Goal: Task Accomplishment & Management: Use online tool/utility

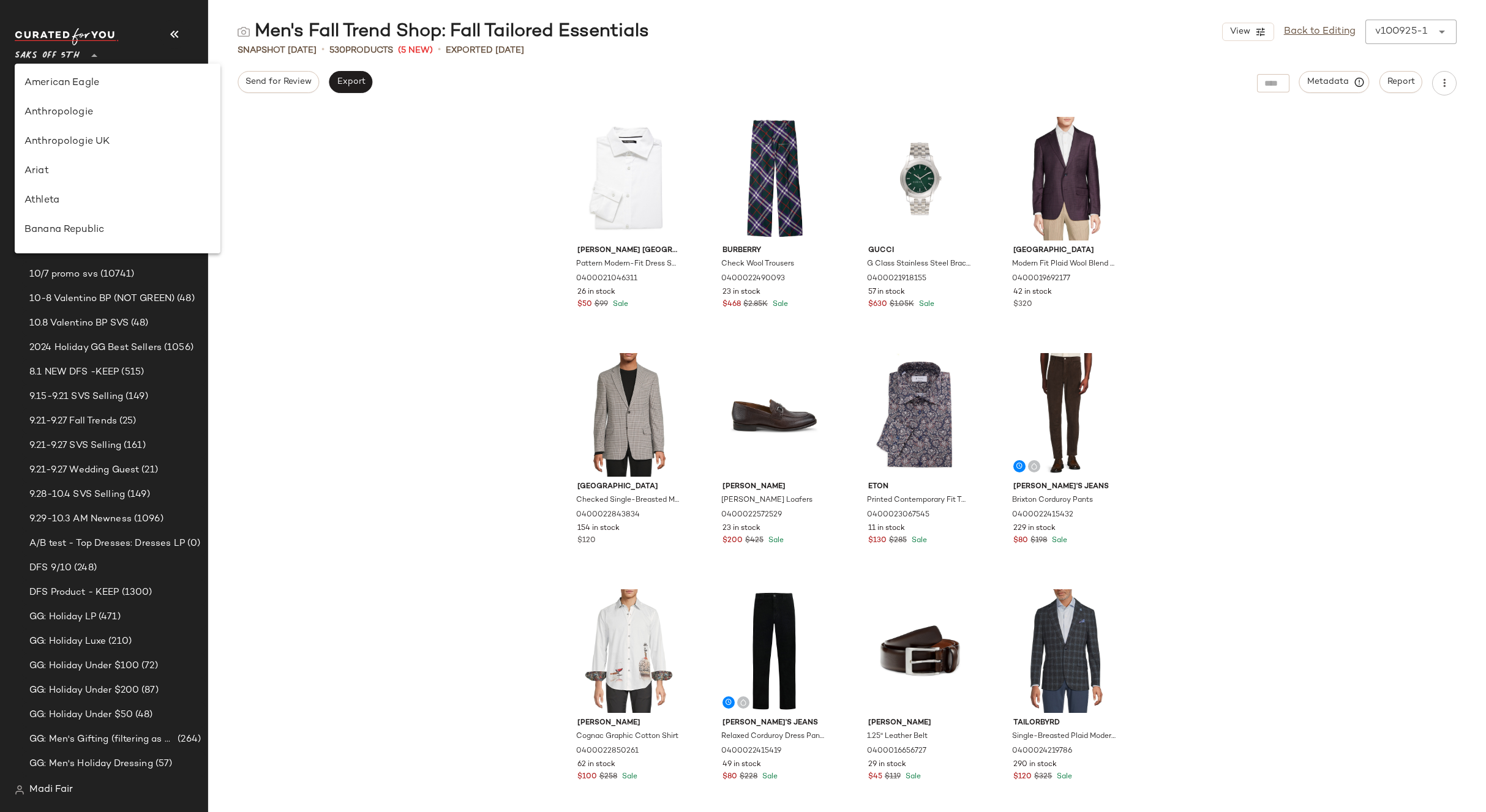
scroll to position [675, 0]
click at [246, 126] on div "[PERSON_NAME] Paris Pattern Modern-Fit Dress Shirt 0400021046311 26 in stock $5…" at bounding box center [847, 461] width 1277 height 702
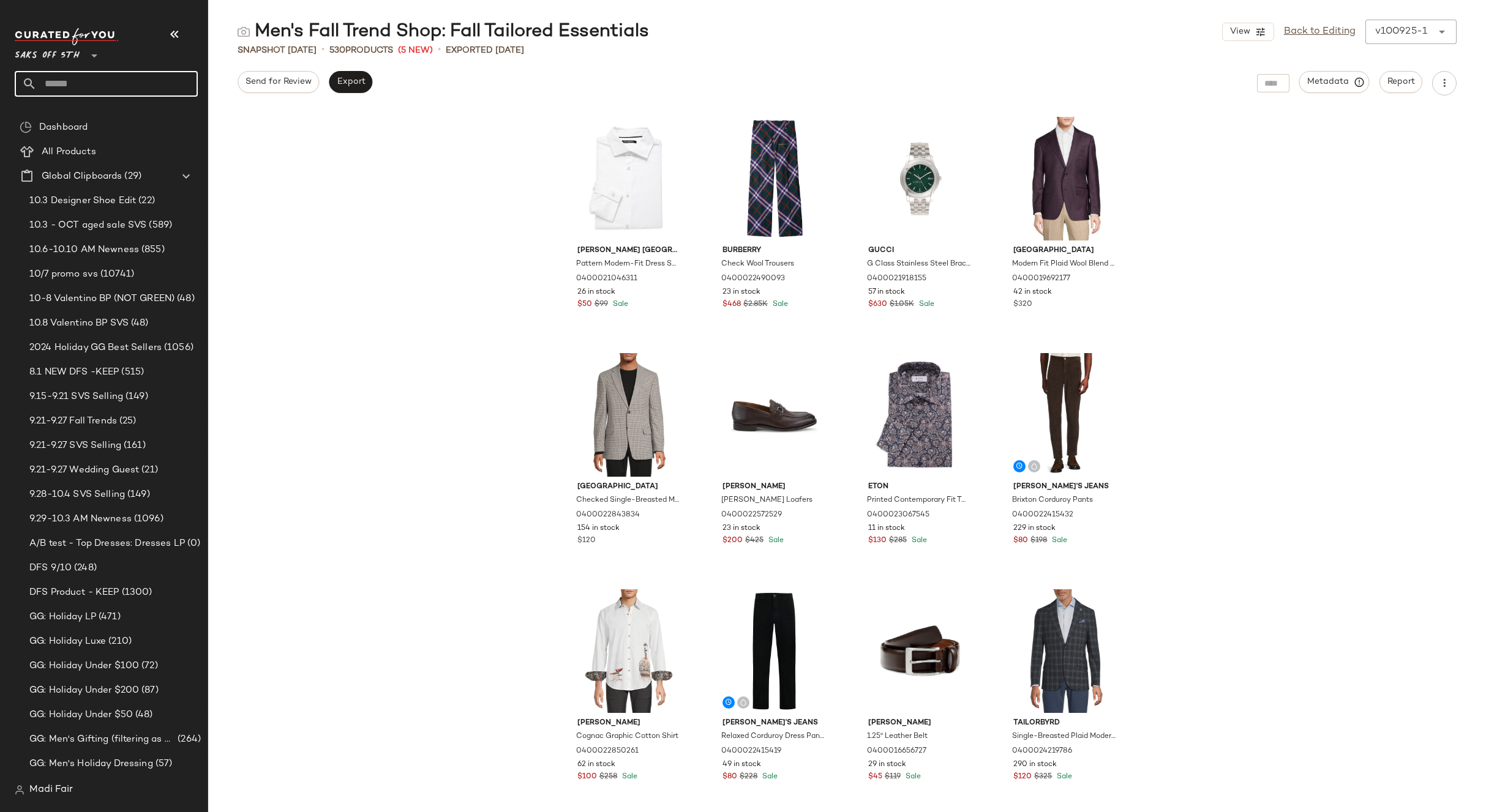
click at [131, 79] on input "text" at bounding box center [117, 84] width 161 height 26
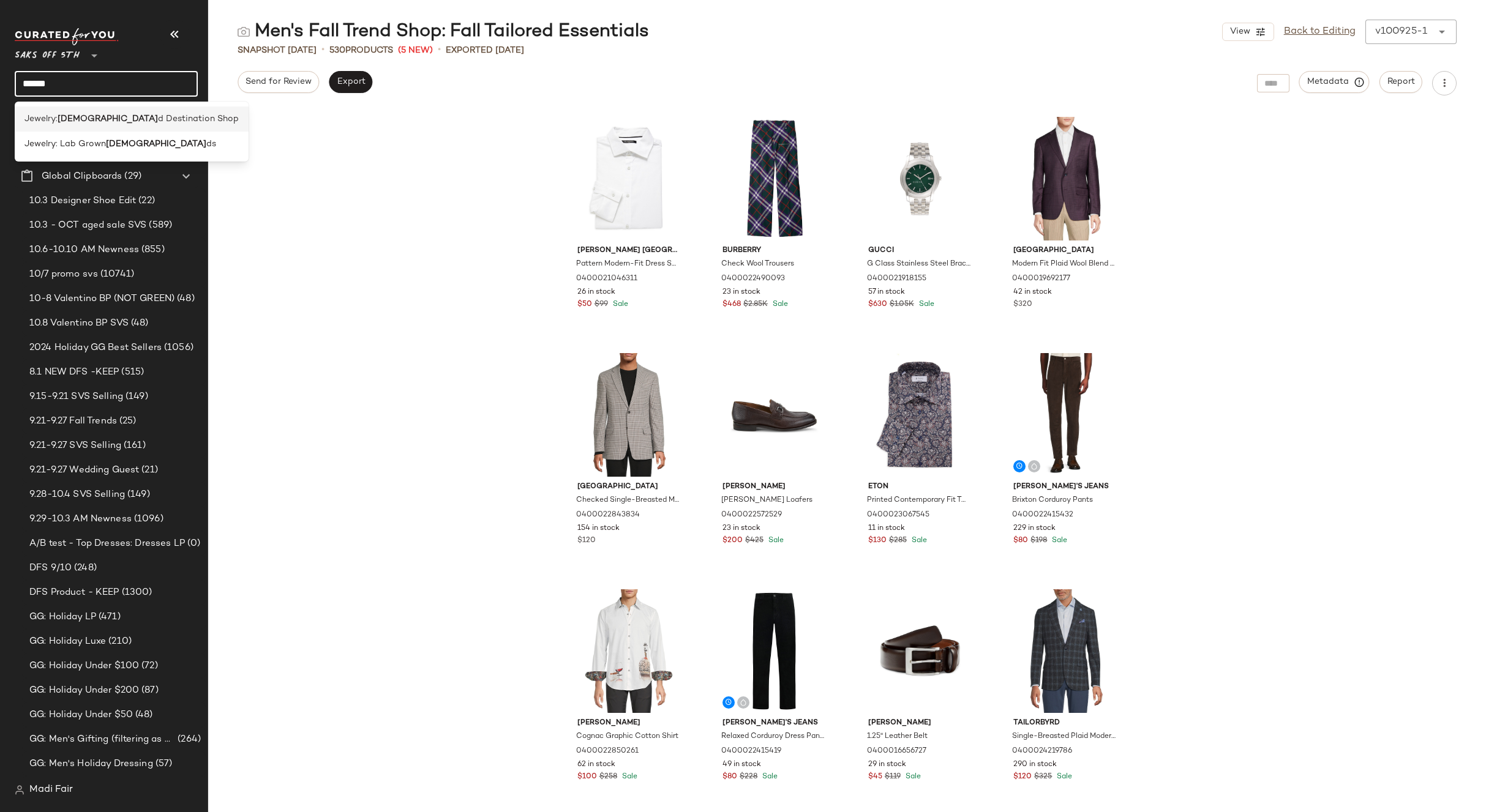
type input "******"
click at [158, 114] on span "d Destination Shop" at bounding box center [199, 119] width 81 height 13
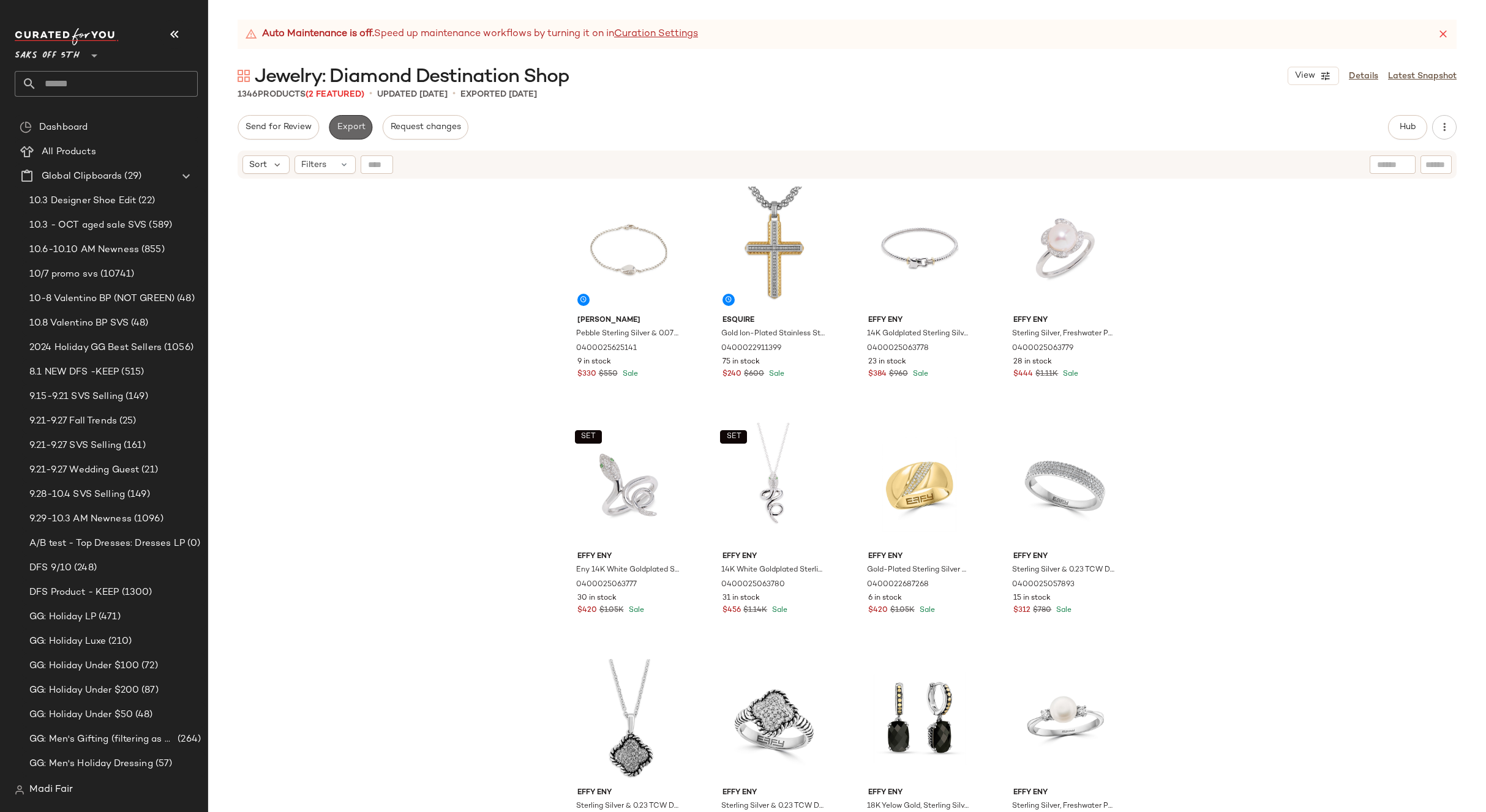
click at [354, 127] on span "Export" at bounding box center [350, 127] width 29 height 10
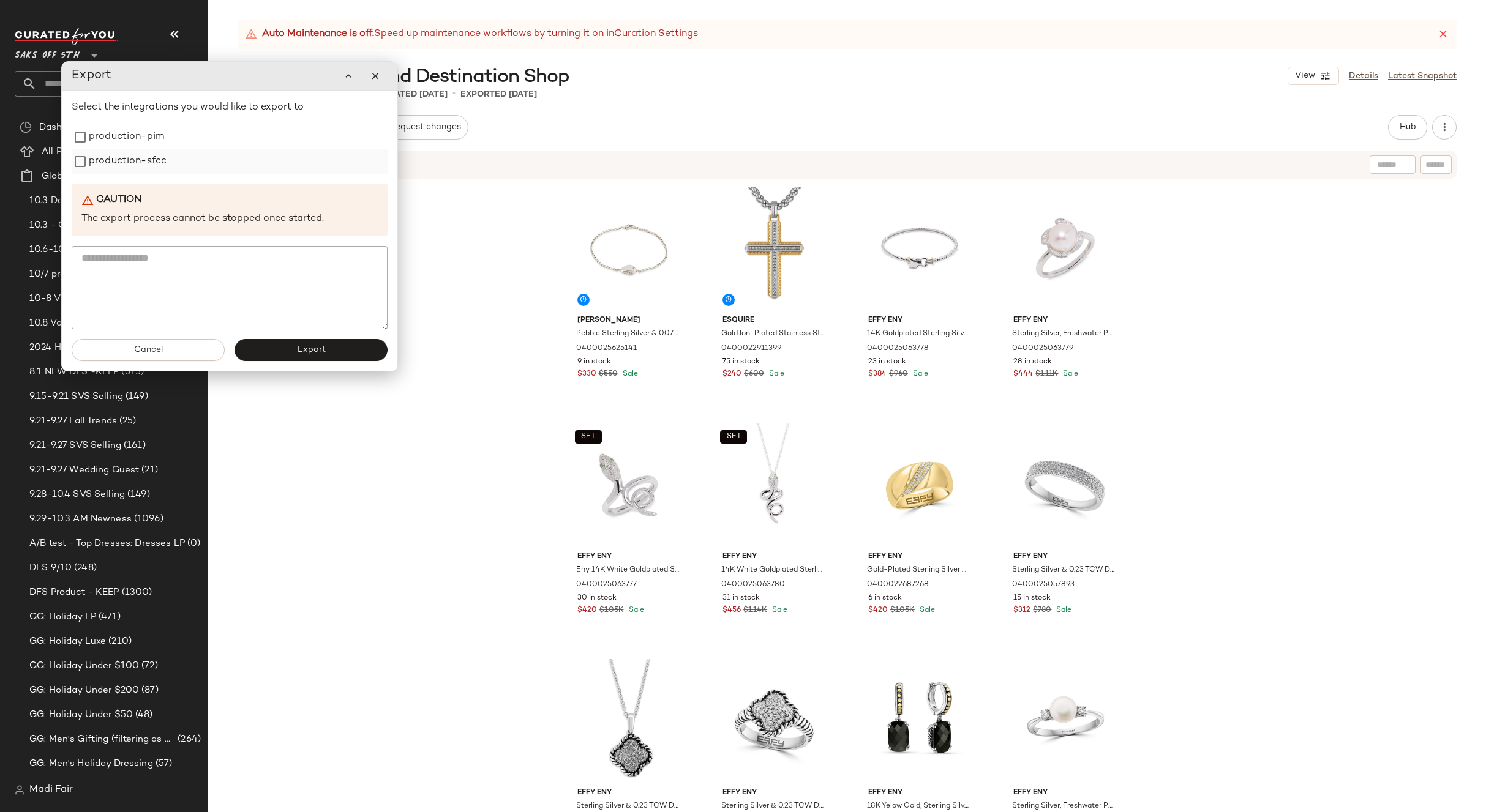
click at [118, 151] on label "production-sfcc" at bounding box center [127, 161] width 77 height 25
click at [118, 141] on label "production-pim" at bounding box center [126, 137] width 75 height 25
drag, startPoint x: 305, startPoint y: 345, endPoint x: 302, endPoint y: 352, distance: 7.6
click at [306, 343] on button "Export" at bounding box center [311, 350] width 153 height 22
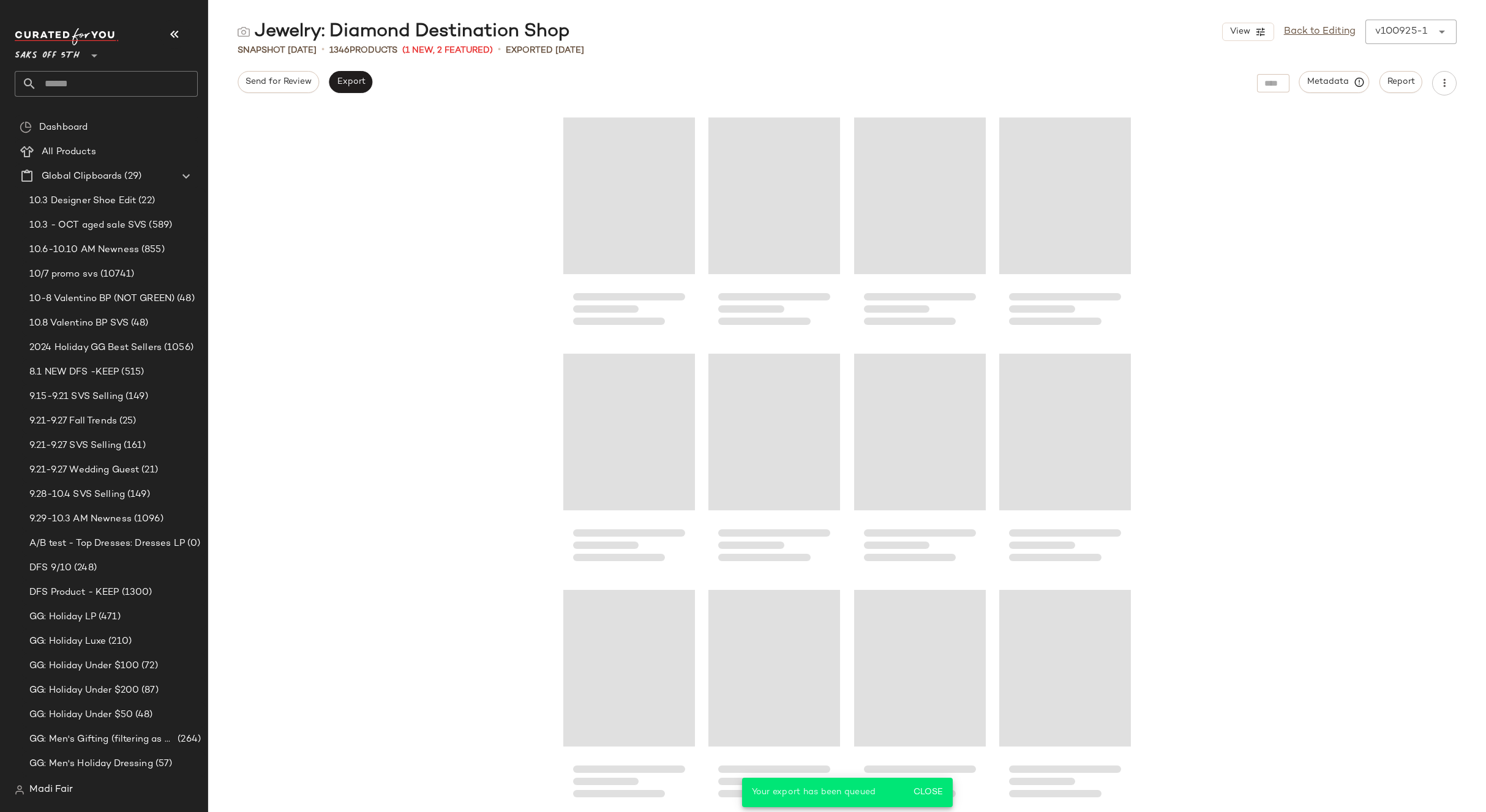
click at [74, 85] on input "text" at bounding box center [117, 84] width 161 height 26
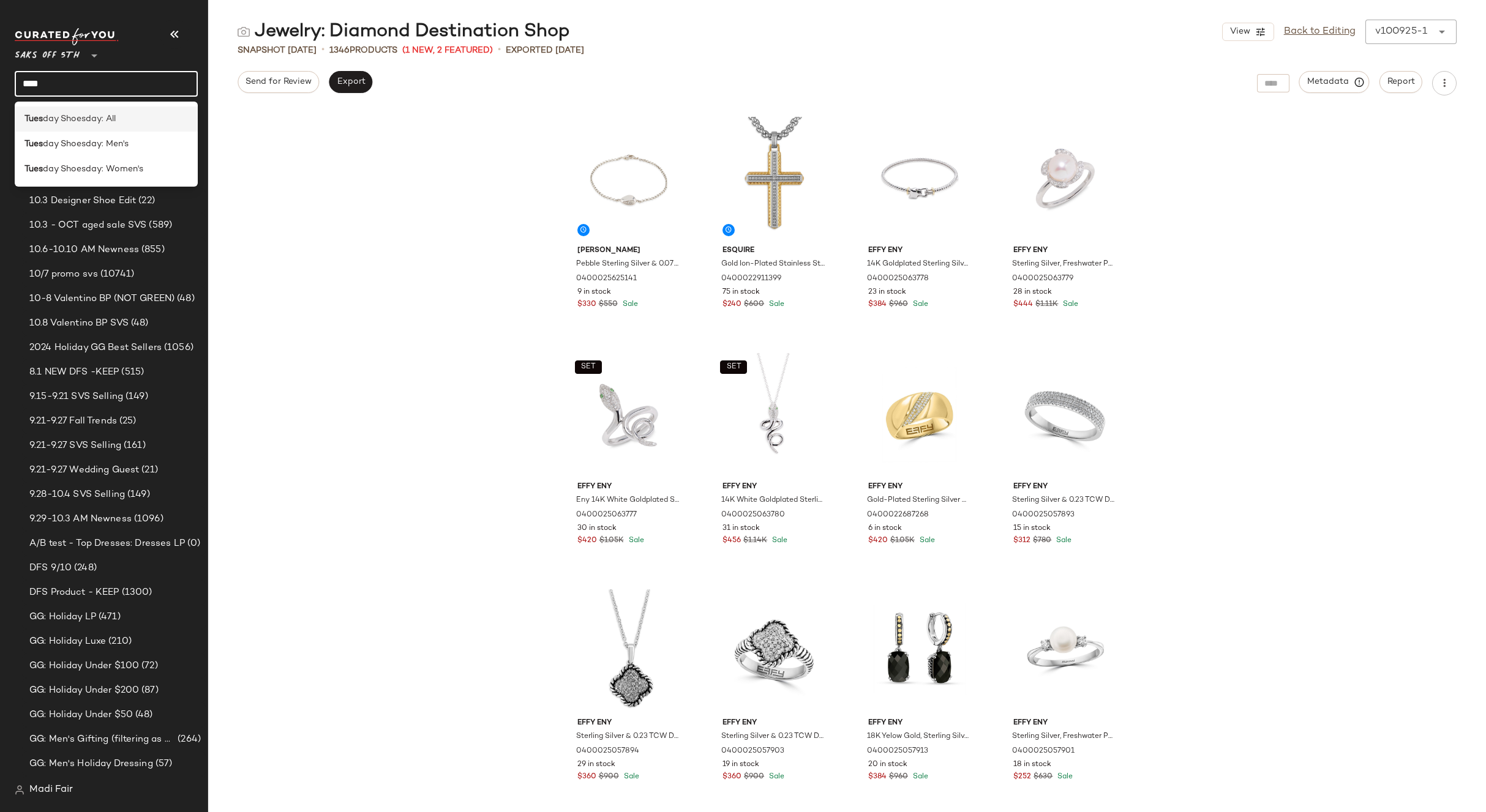
type input "****"
drag, startPoint x: 60, startPoint y: 123, endPoint x: 70, endPoint y: 118, distance: 11.2
click at [60, 123] on span "day Shoesday: All" at bounding box center [79, 119] width 73 height 13
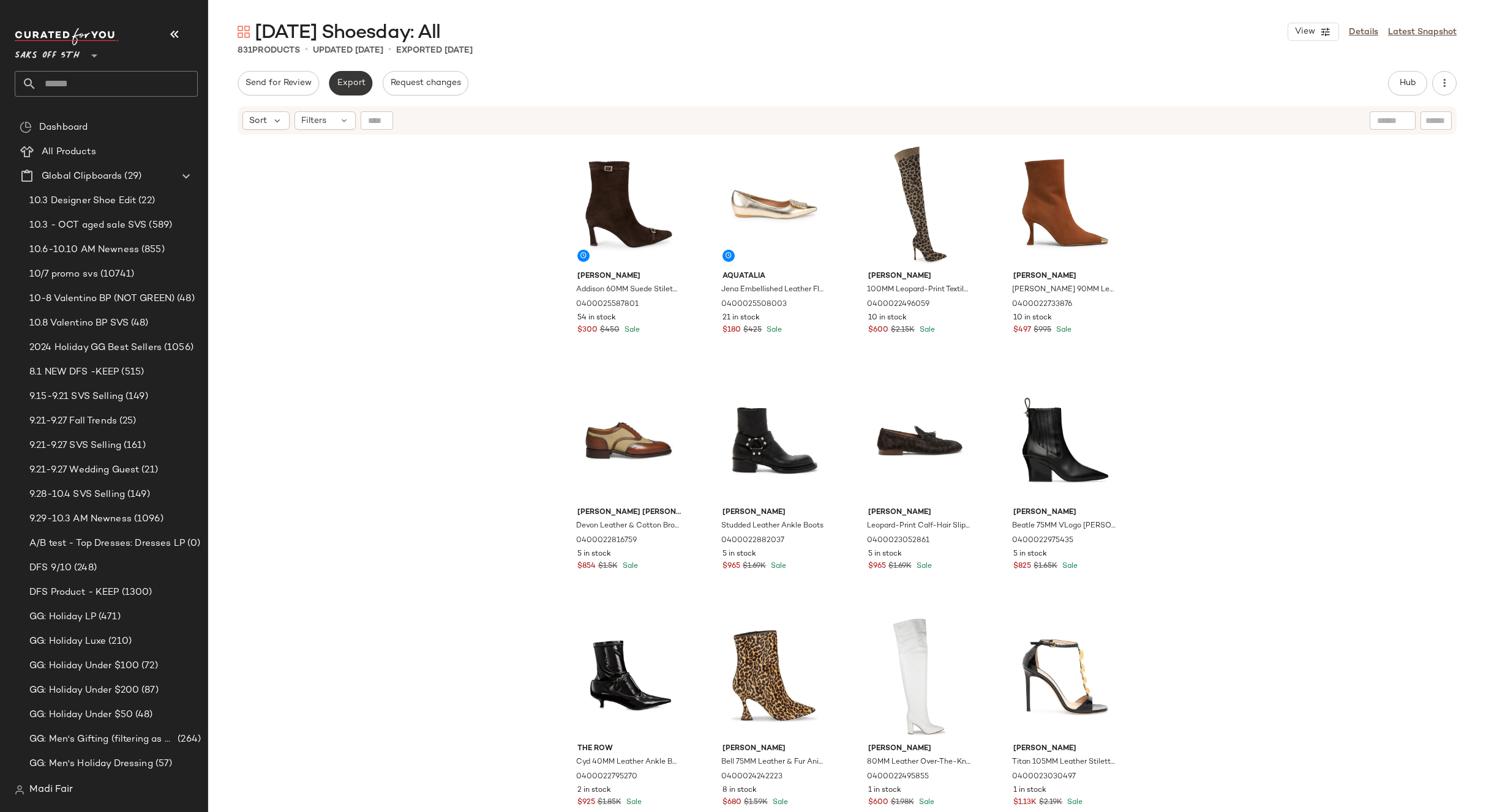
click at [347, 87] on span "Export" at bounding box center [350, 83] width 29 height 10
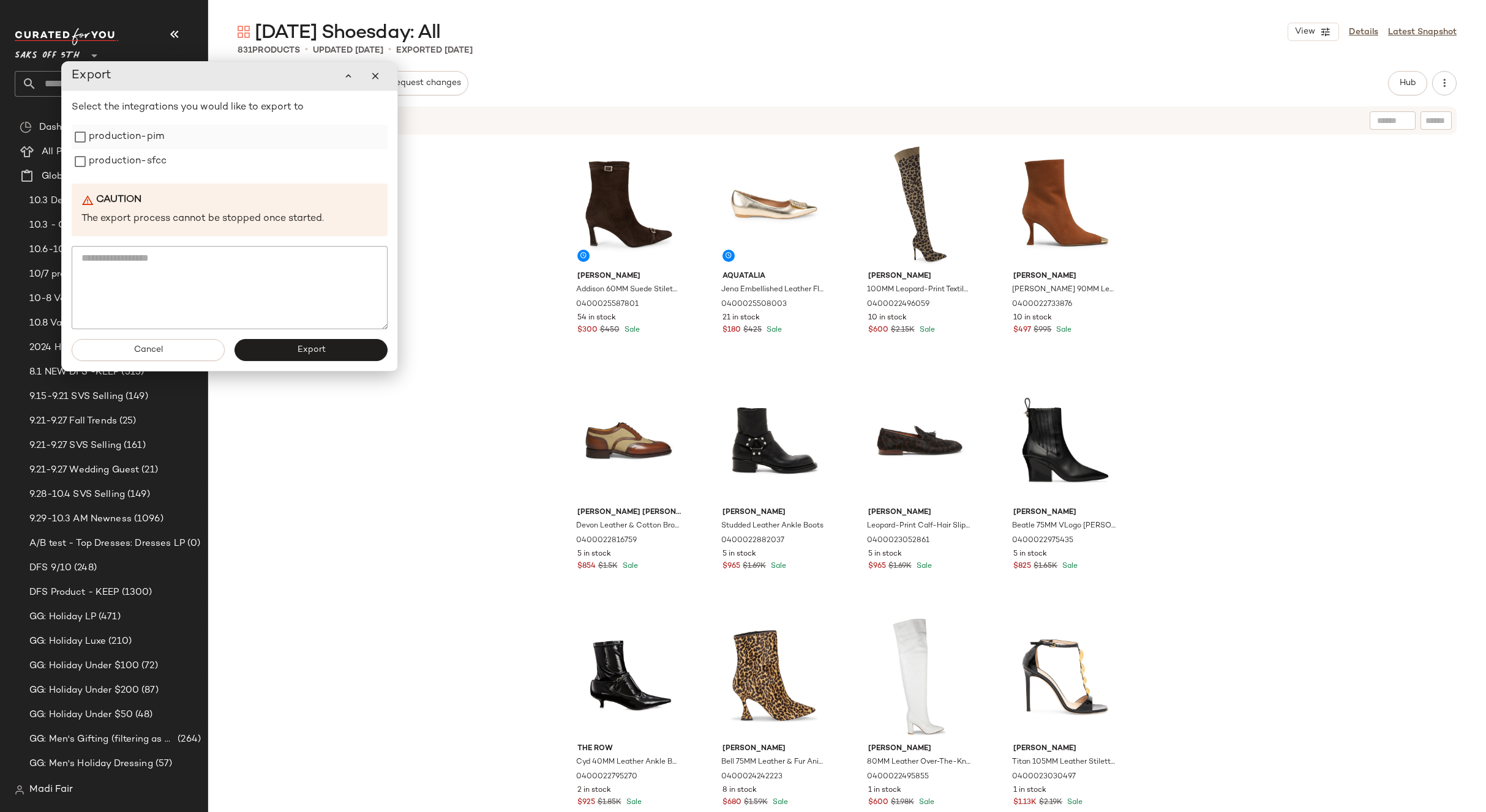
click at [146, 141] on label "production-pim" at bounding box center [126, 137] width 75 height 25
click at [138, 161] on label "production-sfcc" at bounding box center [127, 161] width 77 height 25
click at [305, 353] on span "Export" at bounding box center [310, 349] width 29 height 10
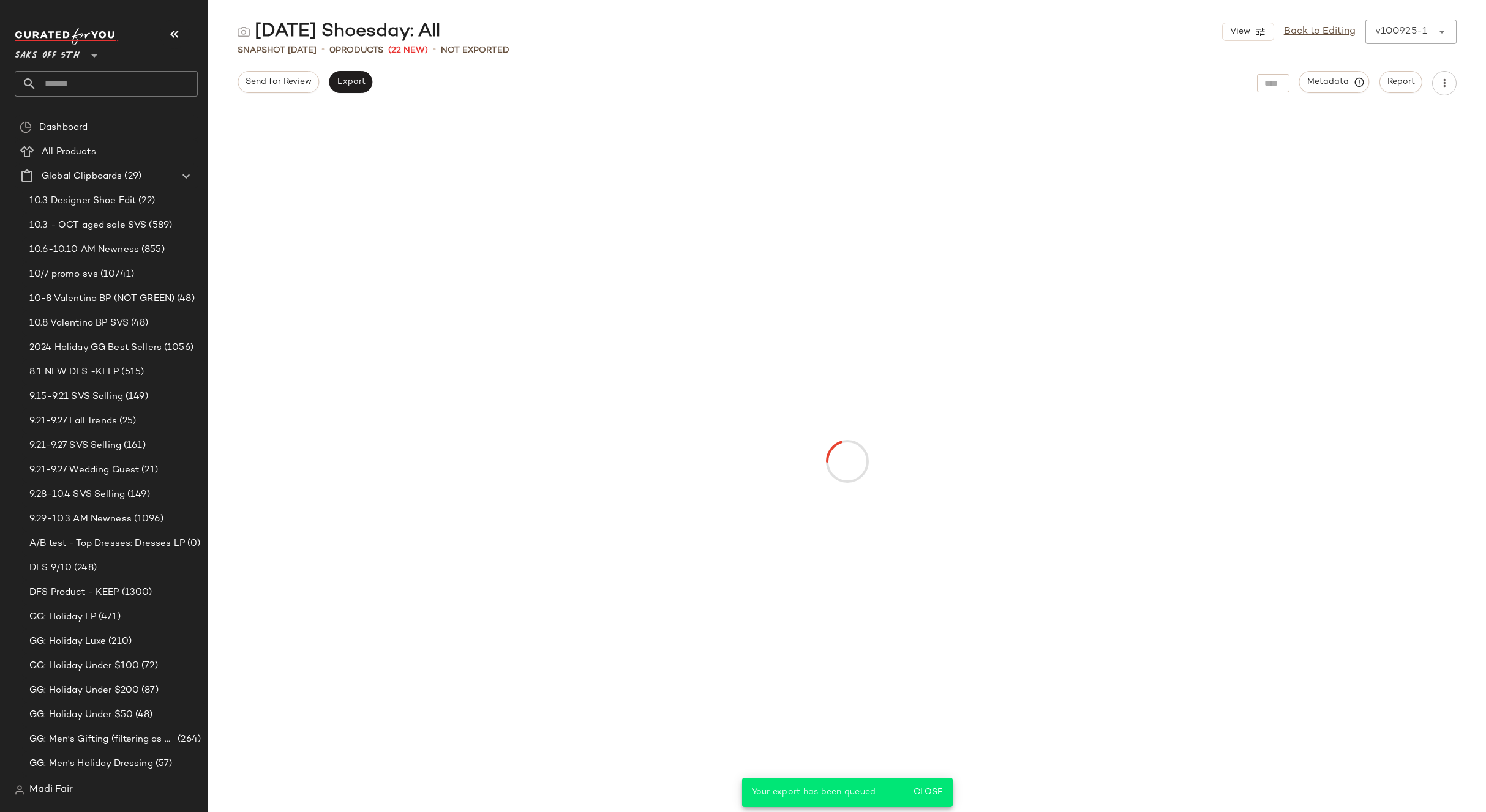
click at [93, 81] on input "text" at bounding box center [117, 84] width 161 height 26
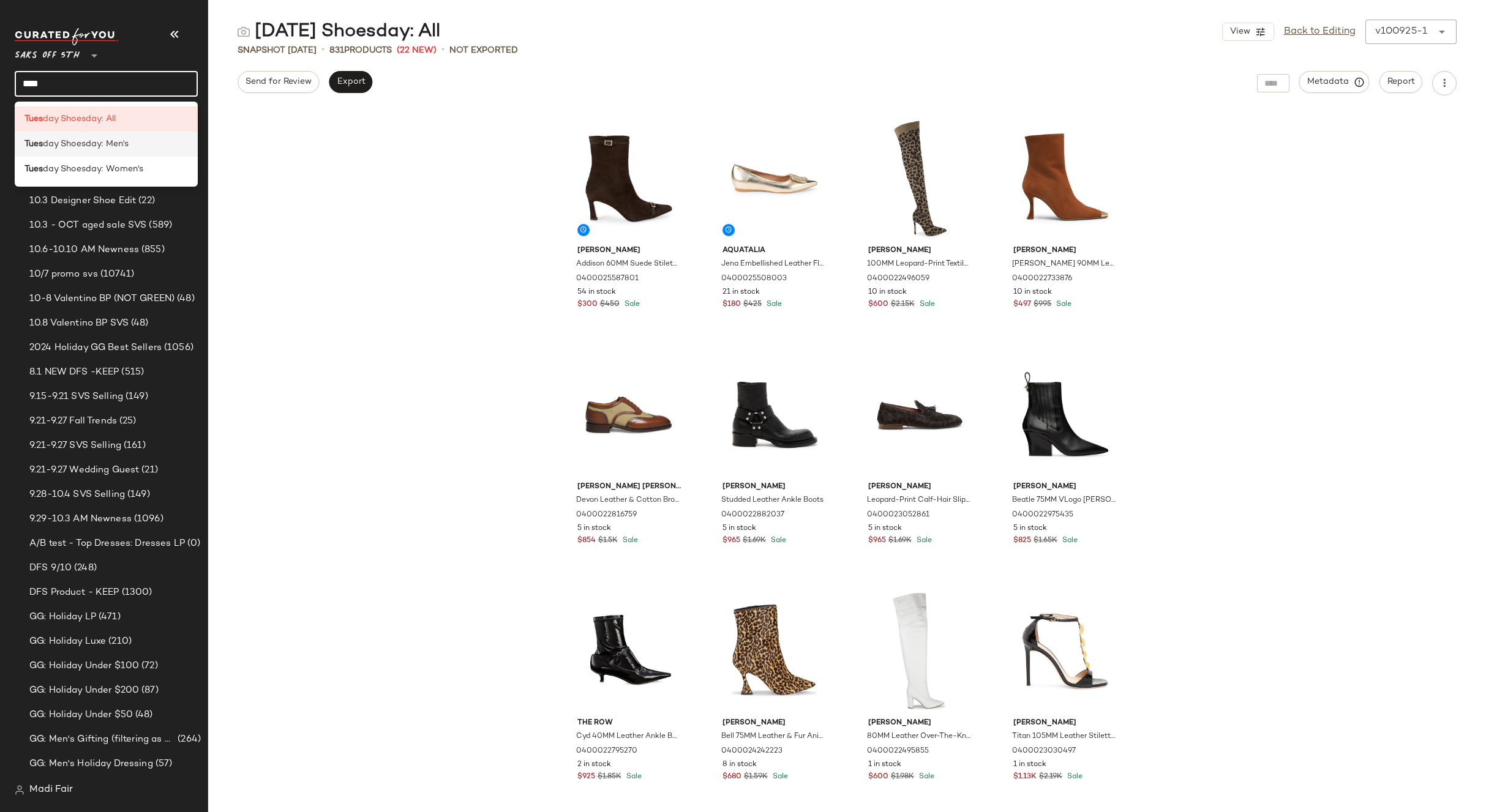
type input "****"
click at [99, 146] on span "day Shoesday: Men's" at bounding box center [86, 144] width 86 height 13
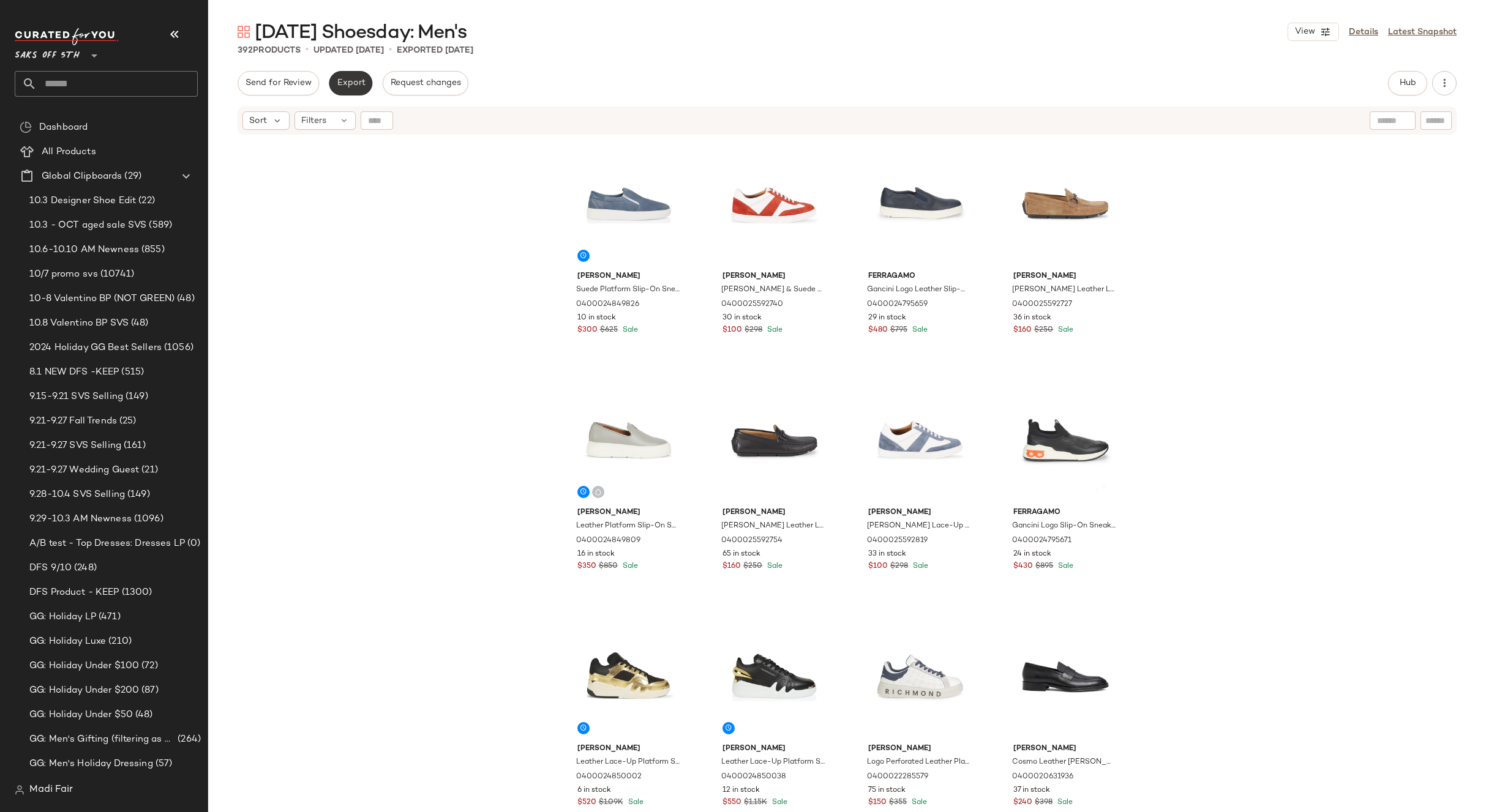
click at [349, 85] on span "Export" at bounding box center [350, 83] width 29 height 10
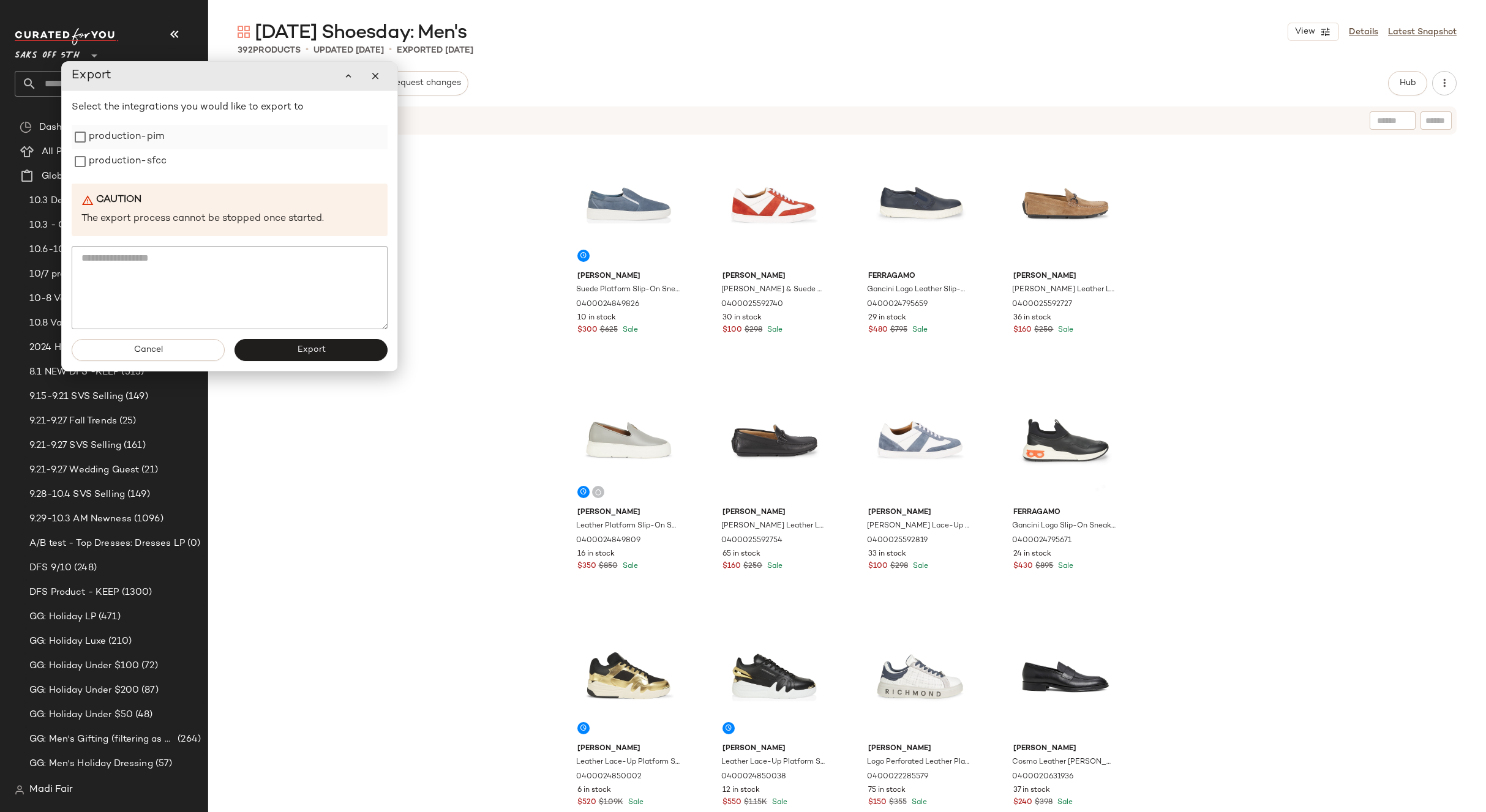
click at [152, 131] on label "production-pim" at bounding box center [126, 137] width 75 height 25
click at [147, 152] on label "production-sfcc" at bounding box center [127, 161] width 77 height 25
click at [335, 360] on button "Export" at bounding box center [311, 350] width 153 height 22
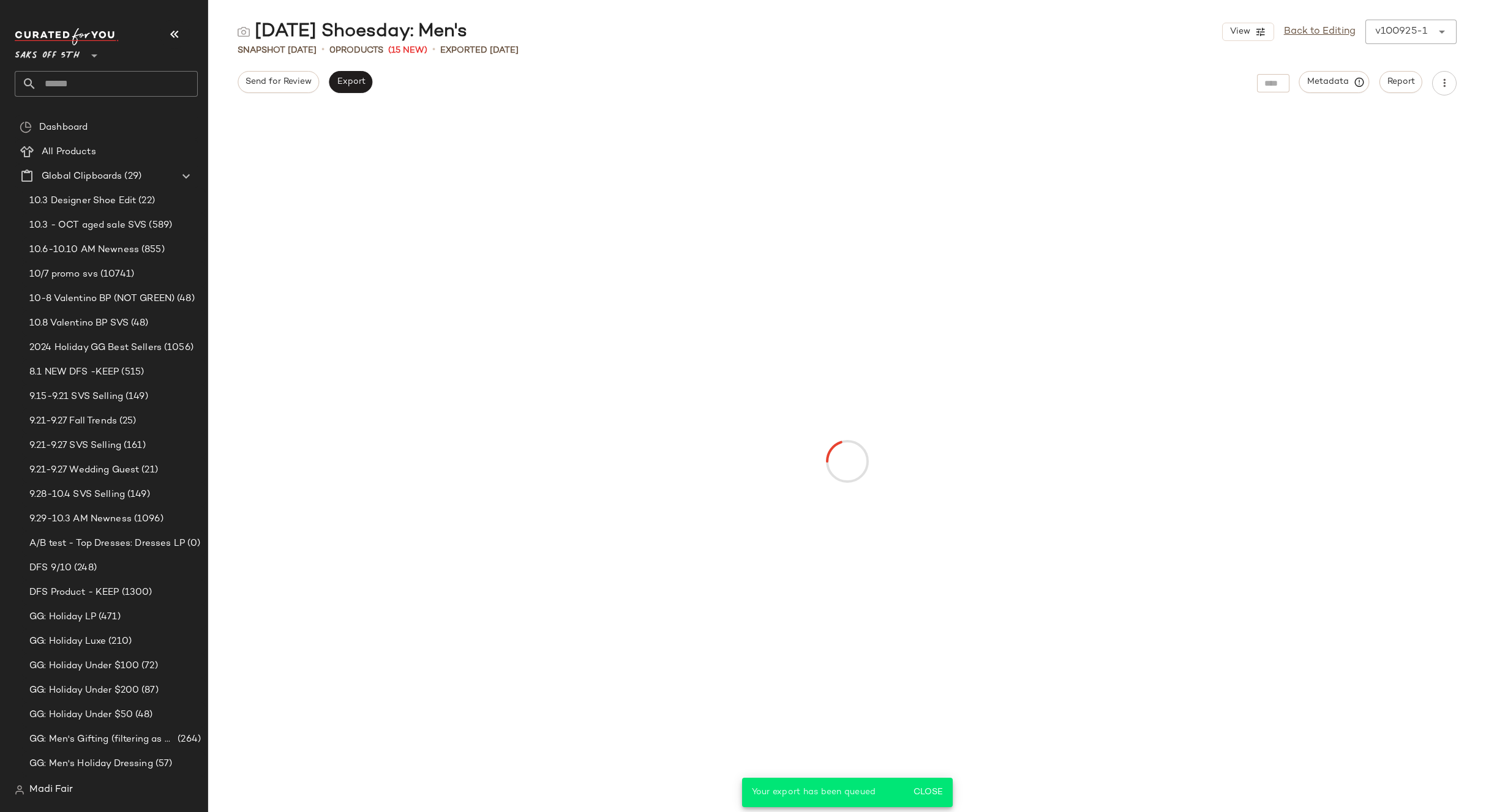
click at [158, 97] on div "Saks OFF 5TH **" at bounding box center [111, 63] width 193 height 75
click at [155, 90] on input "text" at bounding box center [117, 84] width 161 height 26
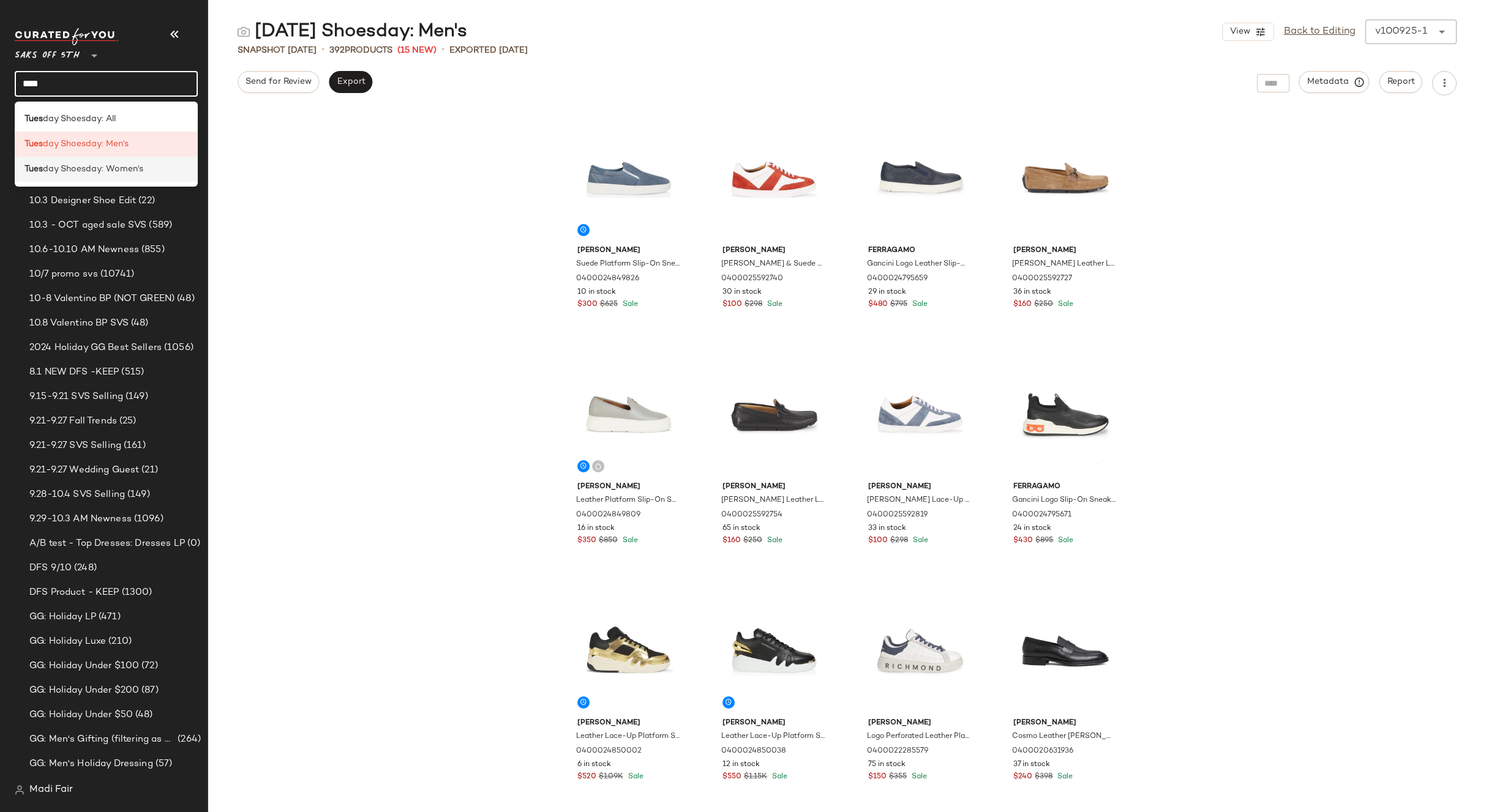
type input "****"
click at [132, 174] on span "day Shoesday: Women's" at bounding box center [93, 169] width 100 height 13
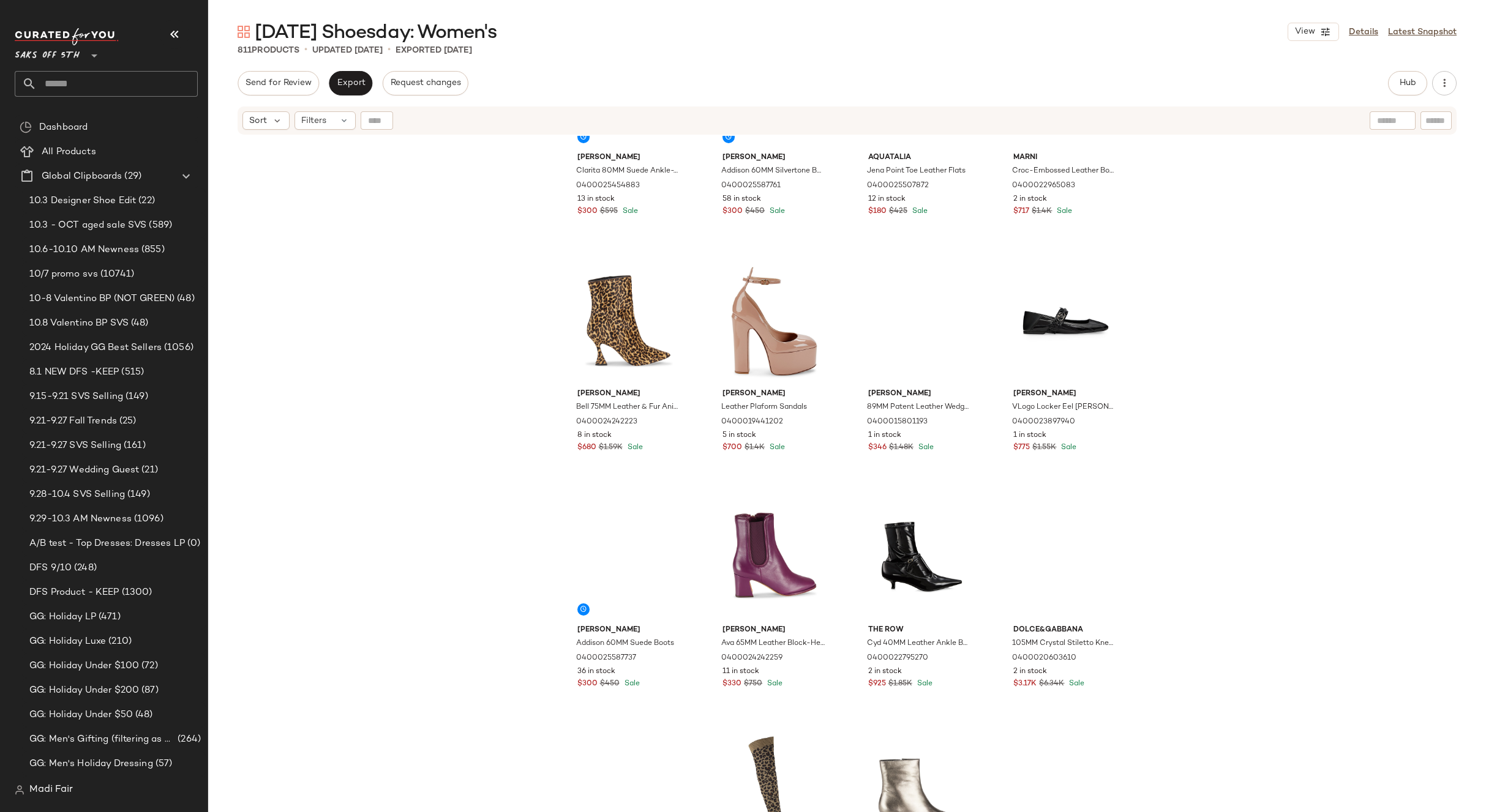
scroll to position [377, 0]
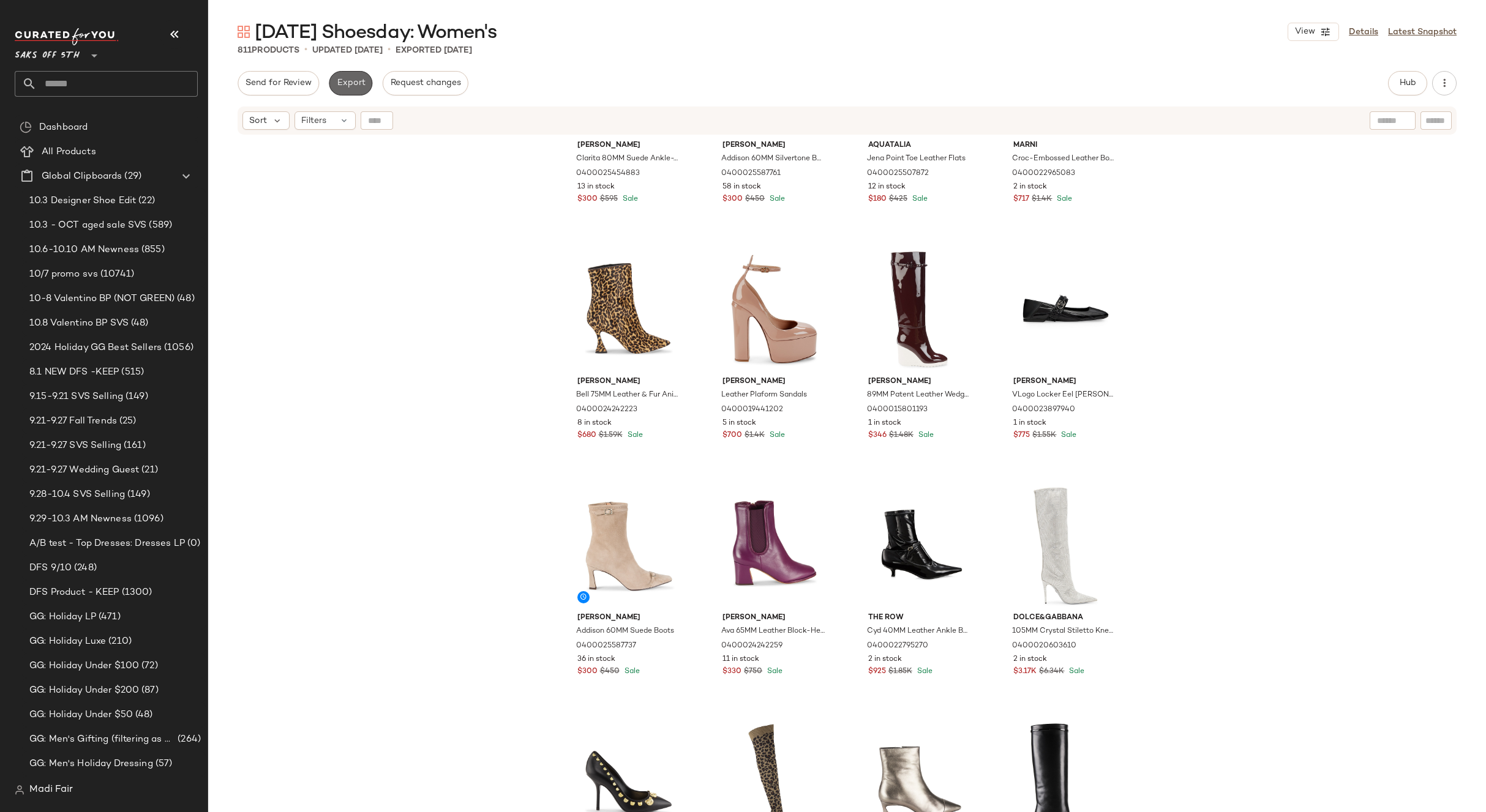
click at [349, 83] on span "Export" at bounding box center [350, 83] width 29 height 10
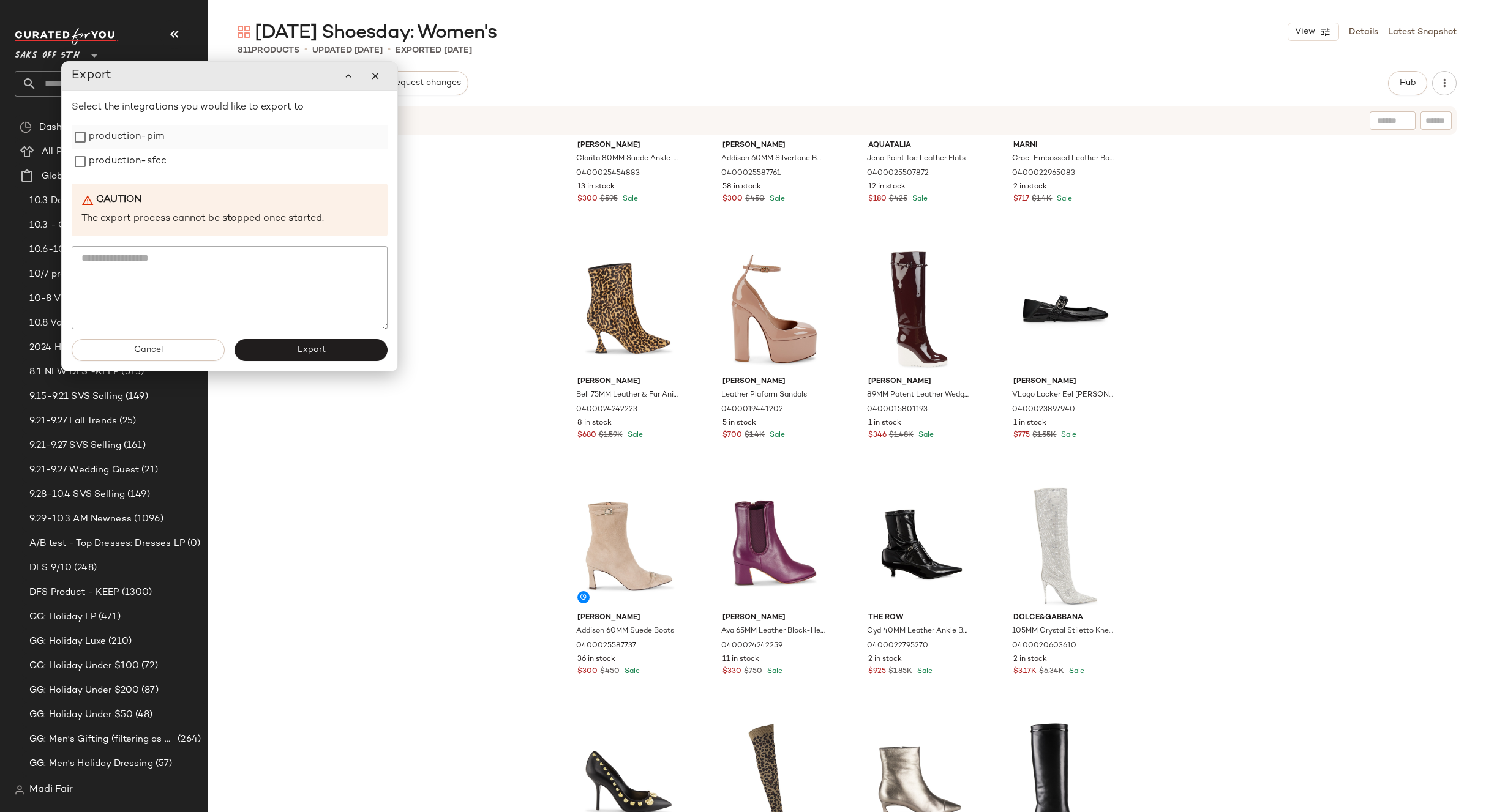
click at [140, 131] on label "production-pim" at bounding box center [126, 137] width 75 height 25
click at [132, 165] on label "production-sfcc" at bounding box center [127, 161] width 77 height 25
click at [312, 350] on span "Export" at bounding box center [310, 349] width 29 height 10
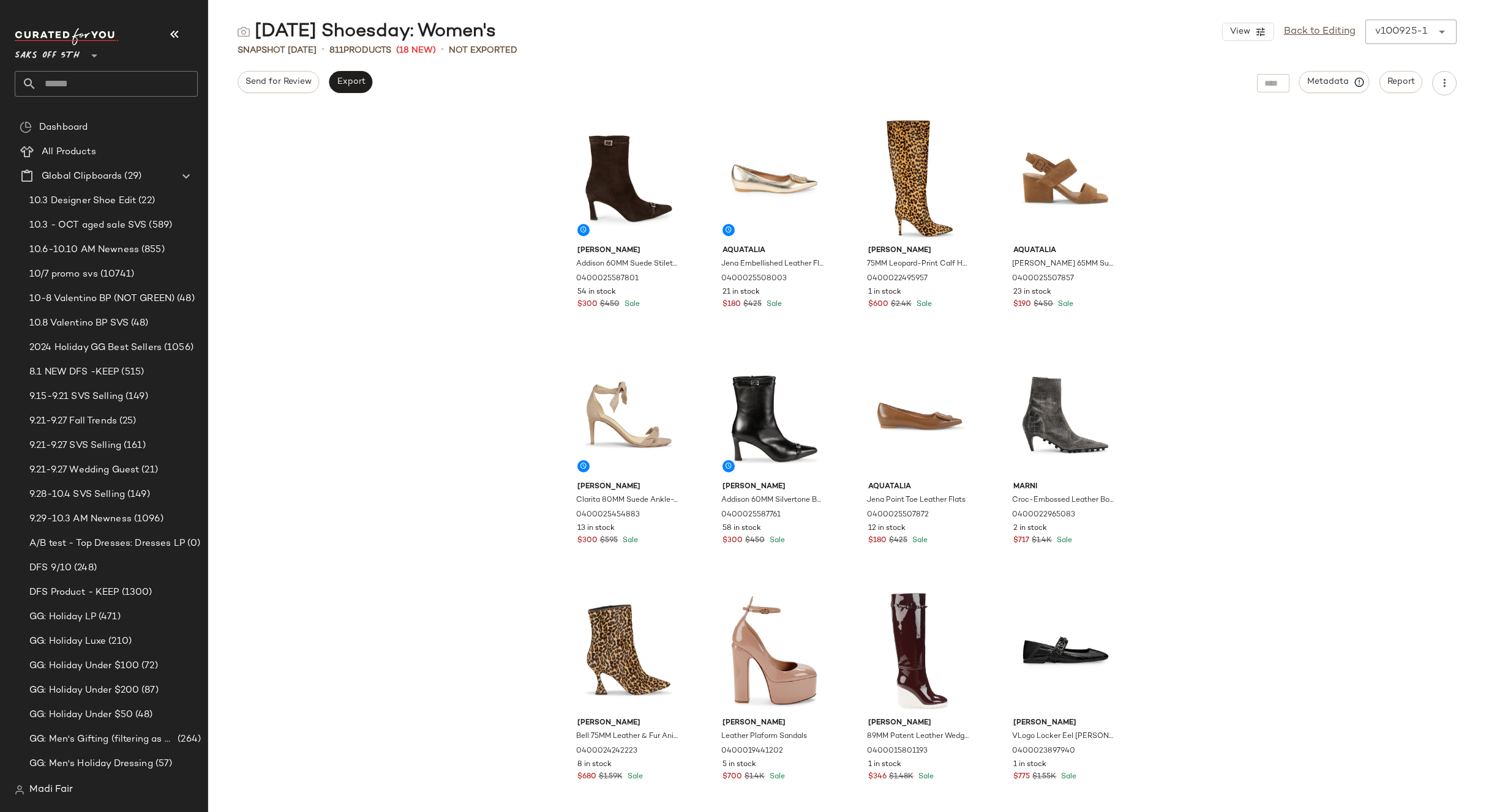
click at [386, 221] on div "[PERSON_NAME] [PERSON_NAME] 60MM Suede Stiletto Heel Ankle Boots 0400025587801 …" at bounding box center [847, 461] width 1277 height 702
